Goal: Transaction & Acquisition: Subscribe to service/newsletter

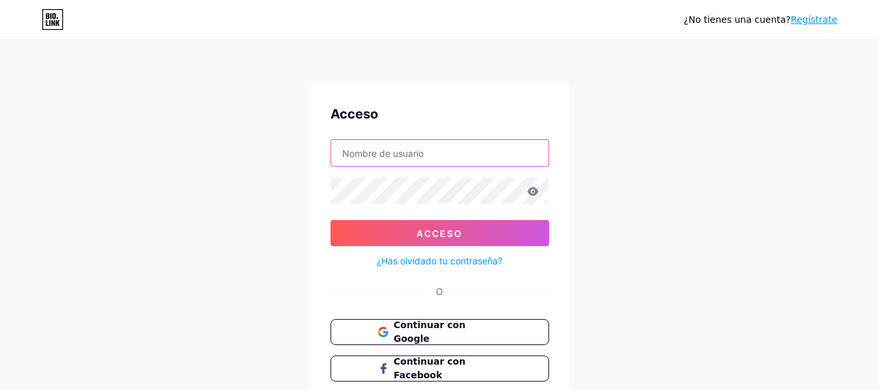
click at [369, 154] on input "text" at bounding box center [439, 153] width 217 height 26
type input "[EMAIL_ADDRESS][DOMAIN_NAME]"
click at [819, 21] on font "Regístrate" at bounding box center [814, 19] width 47 height 10
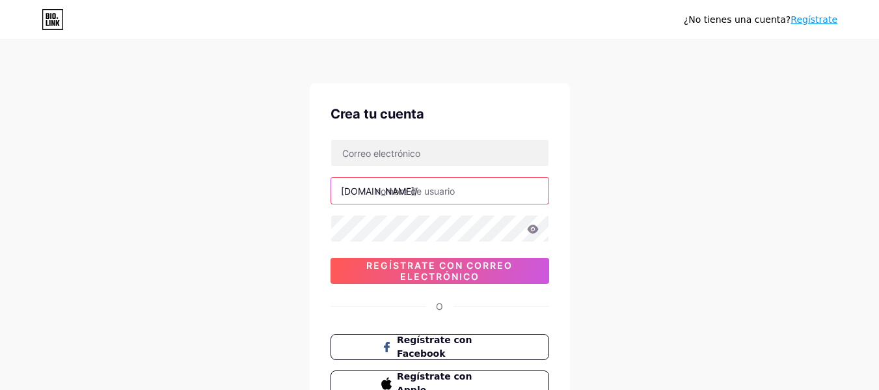
click at [407, 202] on input "text" at bounding box center [439, 191] width 217 height 26
click at [385, 189] on input "vomisionera55" at bounding box center [439, 191] width 217 height 26
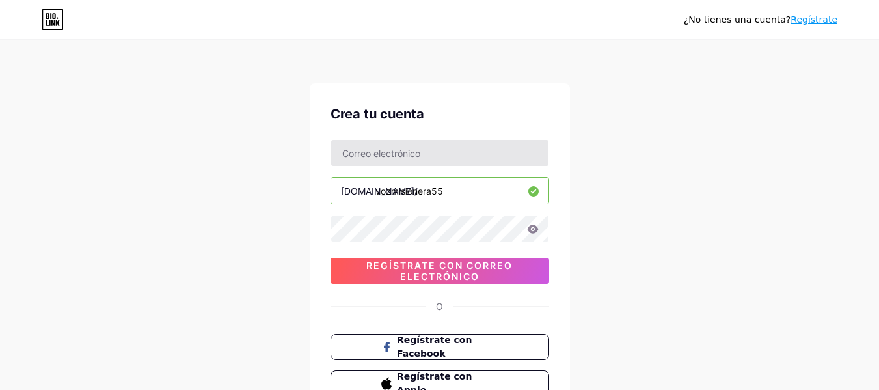
type input "vozmisionera55"
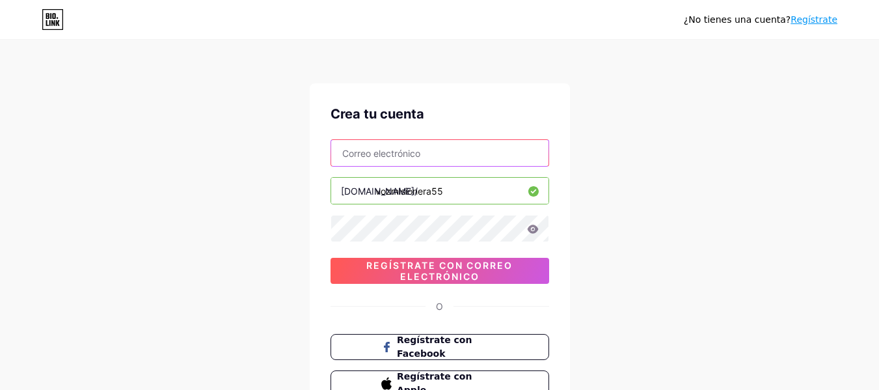
click at [398, 157] on input "text" at bounding box center [439, 153] width 217 height 26
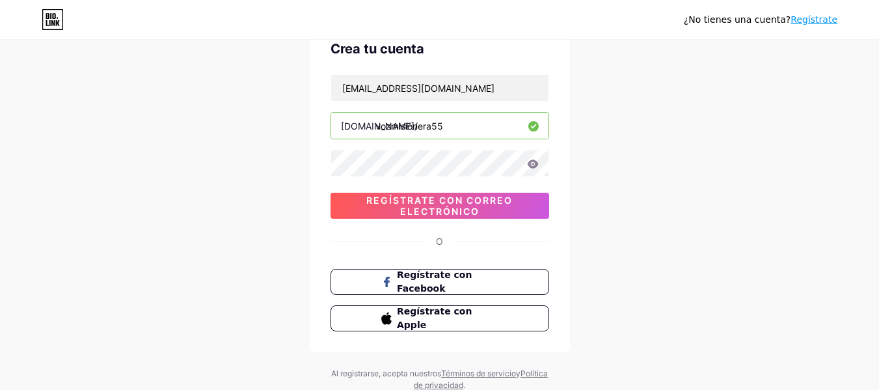
click at [493, 148] on div "[EMAIL_ADDRESS][DOMAIN_NAME] [DOMAIN_NAME]/ vozmisionera55 03AFcWeA455idSYSM_KT…" at bounding box center [440, 146] width 219 height 144
click at [321, 174] on div "Crea tu cuenta [EMAIL_ADDRESS][DOMAIN_NAME] [DOMAIN_NAME]/ vozmisionera55 Regís…" at bounding box center [440, 185] width 260 height 334
click at [530, 165] on icon at bounding box center [532, 163] width 11 height 8
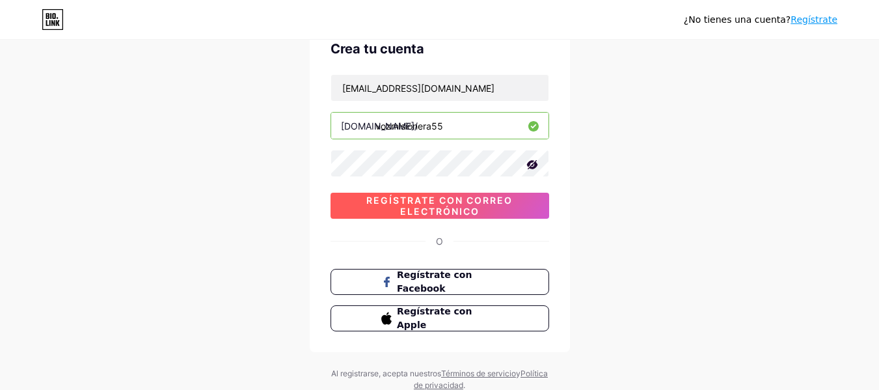
click at [499, 207] on span "Regístrate con correo electrónico" at bounding box center [440, 206] width 219 height 22
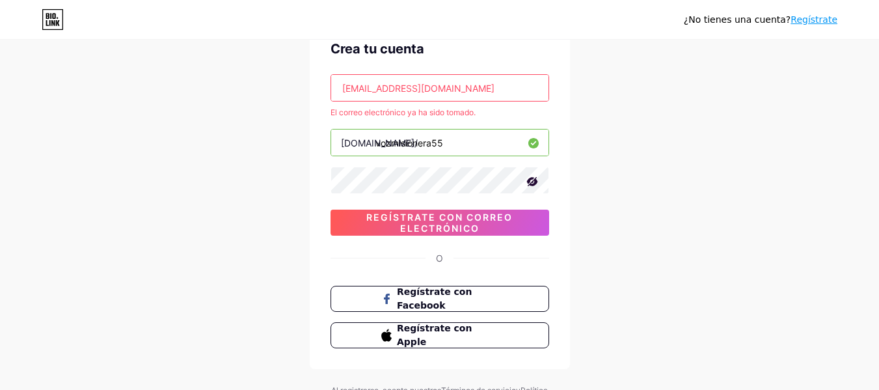
click at [459, 90] on input "[EMAIL_ADDRESS][DOMAIN_NAME]" at bounding box center [439, 88] width 217 height 26
click at [470, 87] on input "[EMAIL_ADDRESS][DOMAIN_NAME]" at bounding box center [439, 88] width 217 height 26
type input "J"
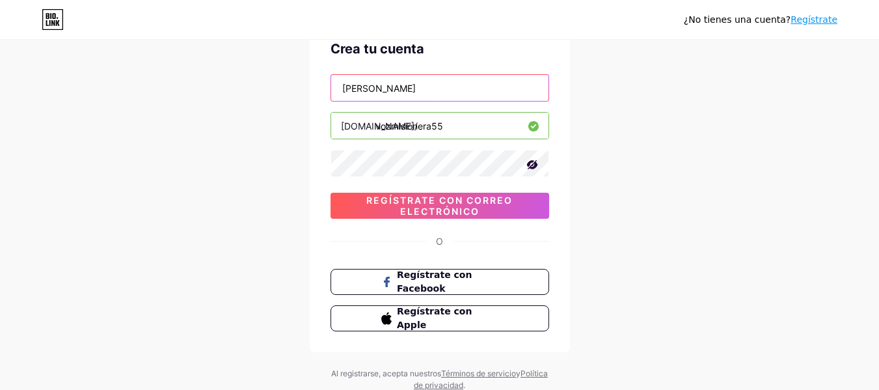
click at [384, 85] on input "[PERSON_NAME]" at bounding box center [439, 88] width 217 height 26
drag, startPoint x: 411, startPoint y: 92, endPoint x: 418, endPoint y: 91, distance: 7.2
click at [411, 92] on input "jaimesjhonfredy" at bounding box center [439, 88] width 217 height 26
click at [442, 89] on input "jaimesjhonfredy12@" at bounding box center [439, 88] width 217 height 26
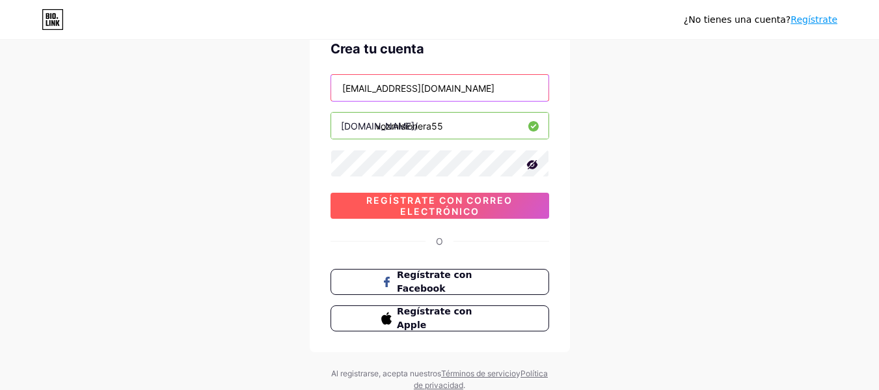
type input "[EMAIL_ADDRESS][DOMAIN_NAME]"
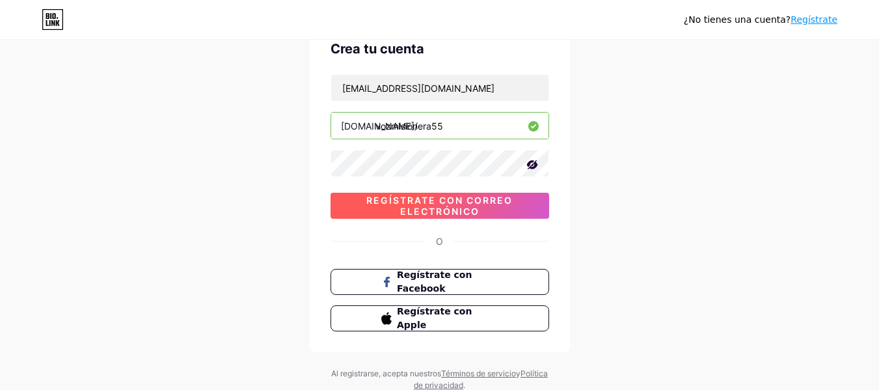
click at [454, 204] on font "Regístrate con correo electrónico" at bounding box center [439, 206] width 146 height 22
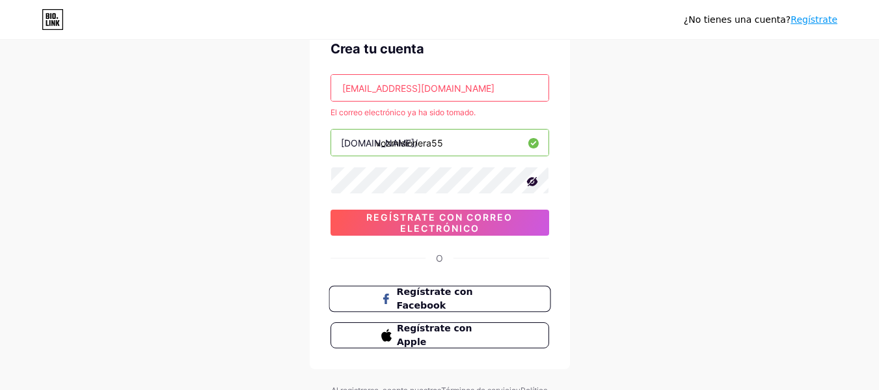
click at [370, 297] on button "Regístrate con Facebook" at bounding box center [440, 299] width 222 height 27
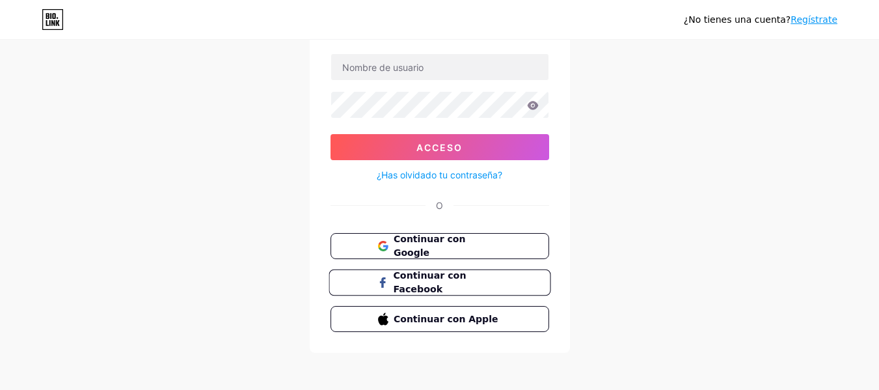
scroll to position [90, 0]
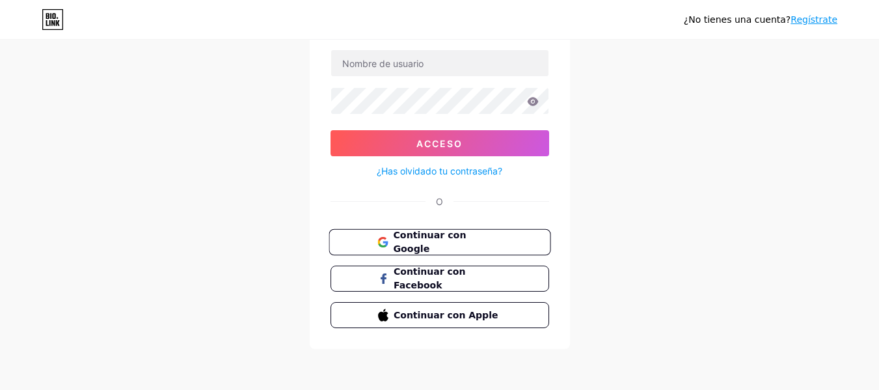
click at [389, 241] on span "Continuar con Google" at bounding box center [439, 242] width 125 height 28
